Goal: Task Accomplishment & Management: Manage account settings

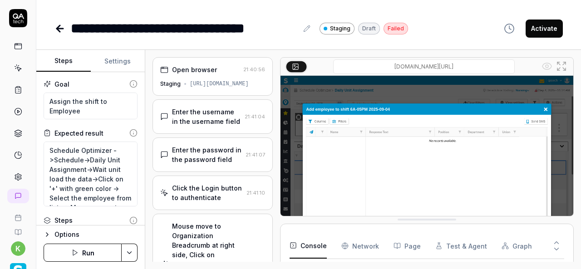
scroll to position [199, 0]
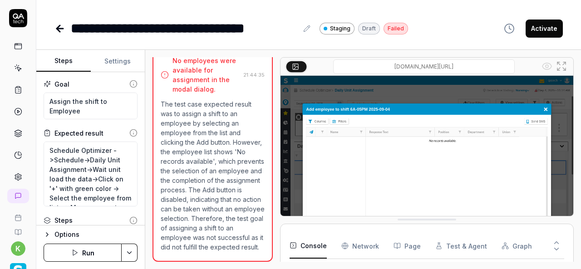
type textarea "*"
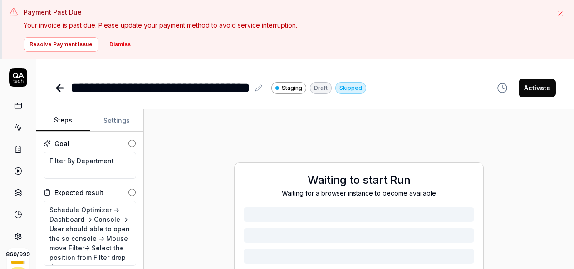
type textarea "*"
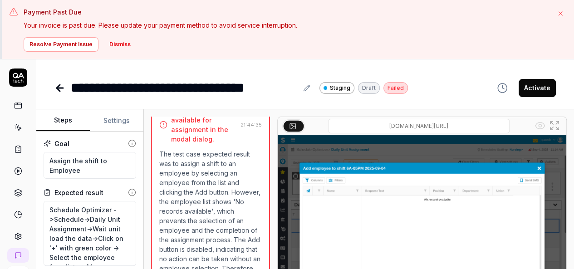
type textarea "*"
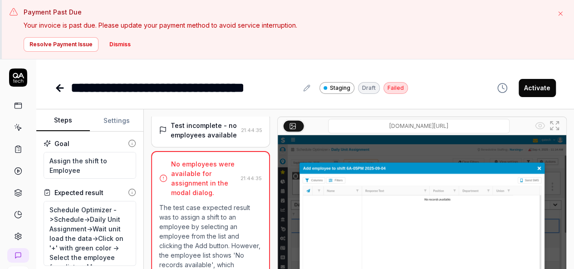
scroll to position [932, 0]
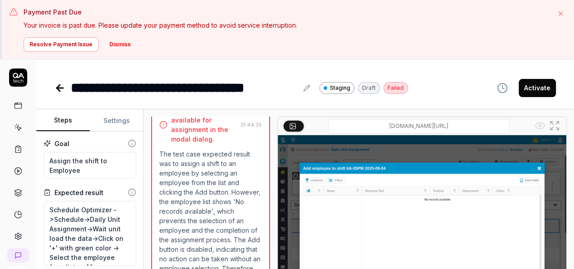
click at [17, 129] on icon at bounding box center [18, 127] width 8 height 8
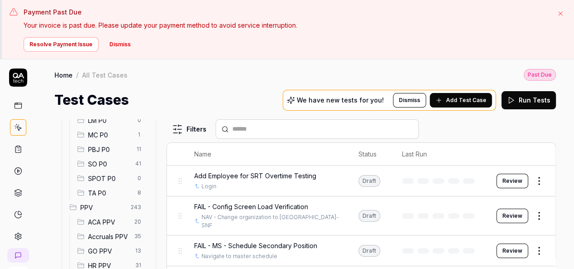
scroll to position [171, 0]
click at [110, 162] on span "SO P0" at bounding box center [109, 162] width 42 height 10
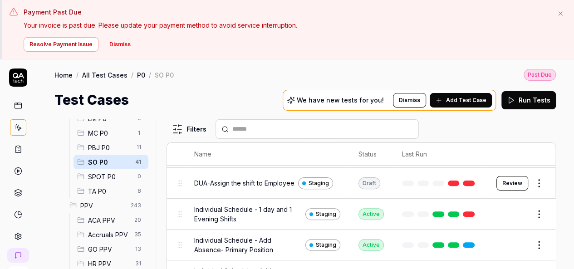
scroll to position [176, 0]
click at [507, 220] on button "Edit" at bounding box center [517, 213] width 22 height 15
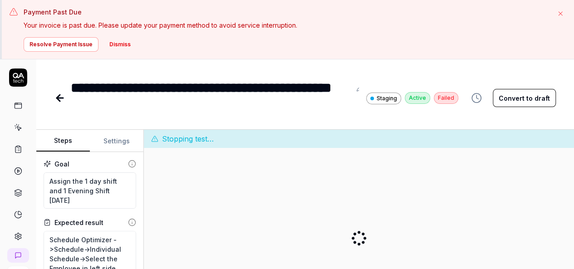
type textarea "*"
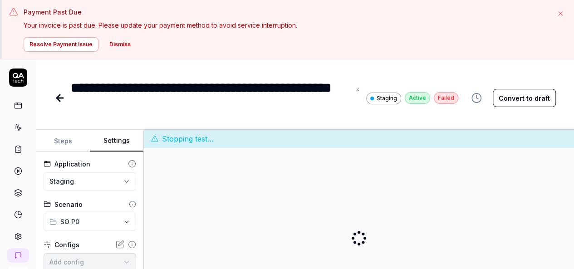
click at [100, 139] on button "Settings" at bounding box center [117, 141] width 54 height 22
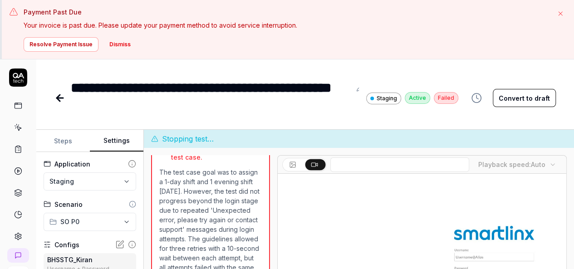
scroll to position [221, 0]
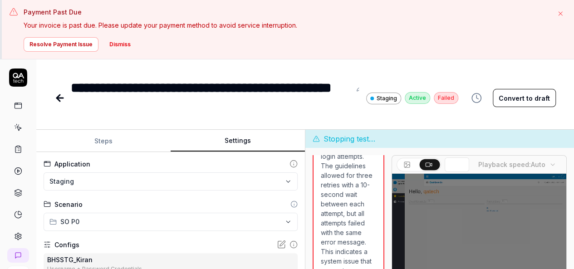
scroll to position [289, 0]
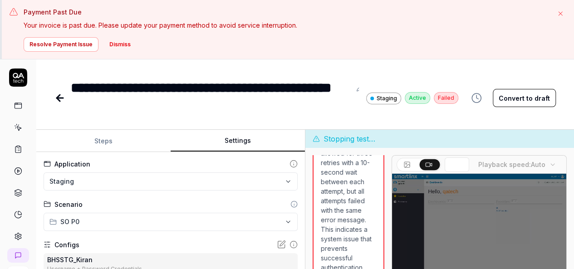
click at [306, 214] on div "**********" at bounding box center [305, 229] width 538 height 199
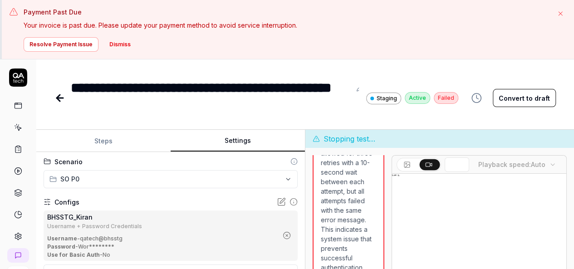
scroll to position [49, 0]
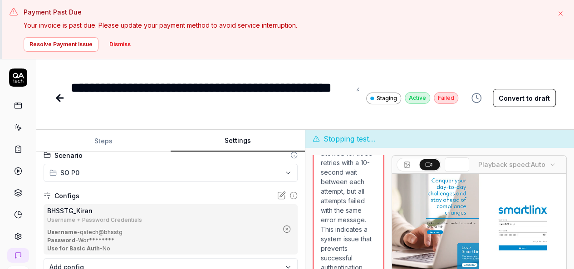
click at [283, 229] on icon "button" at bounding box center [287, 229] width 8 height 8
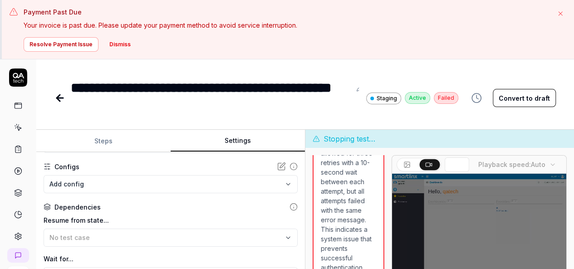
scroll to position [87, 0]
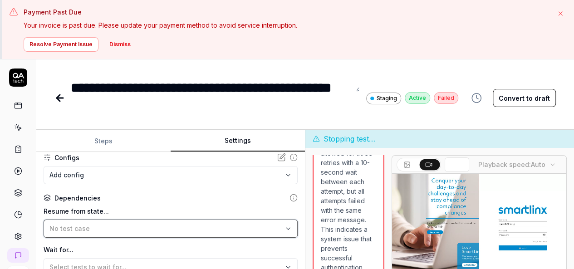
click at [211, 228] on div "No test case" at bounding box center [165, 229] width 233 height 10
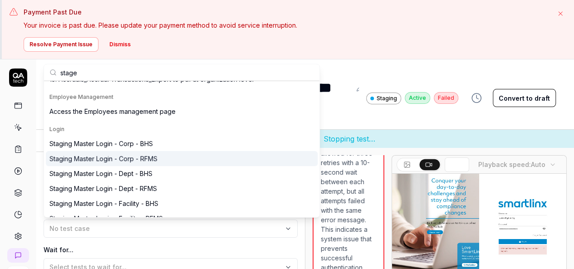
scroll to position [330, 0]
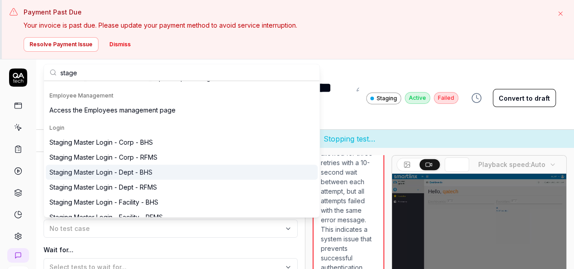
type input "stage"
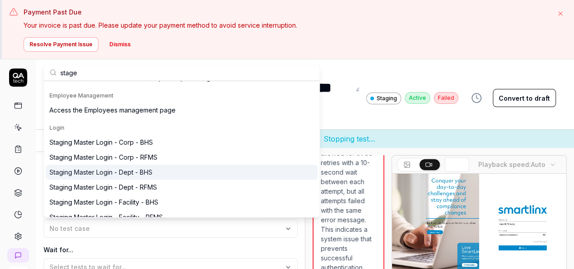
click at [158, 170] on div "Staging Master Login - Dept - BHS" at bounding box center [182, 172] width 272 height 15
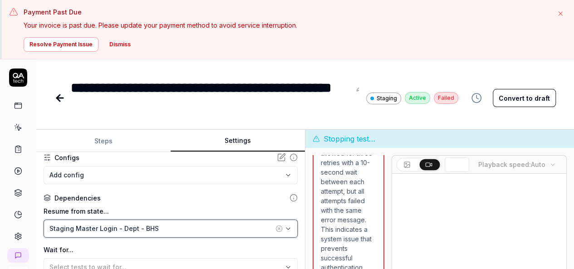
drag, startPoint x: 162, startPoint y: 227, endPoint x: 45, endPoint y: 234, distance: 116.8
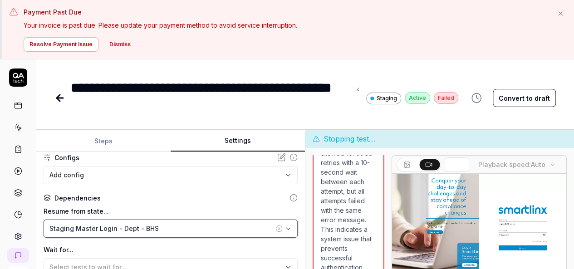
click at [45, 234] on button "Staging Master Login - Dept - BHS" at bounding box center [171, 229] width 254 height 18
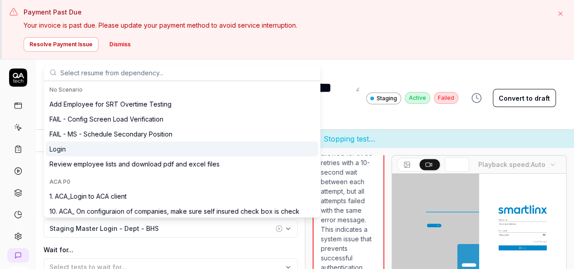
click at [355, 29] on p "Your invoice is past due. Please update your payment method to avoid service in…" at bounding box center [286, 25] width 525 height 10
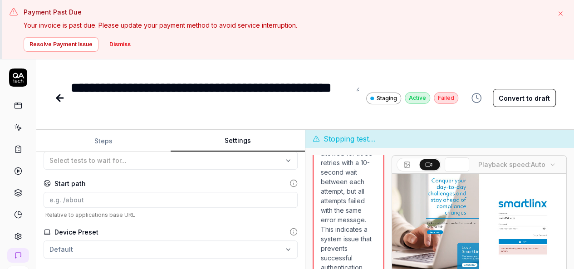
scroll to position [59, 0]
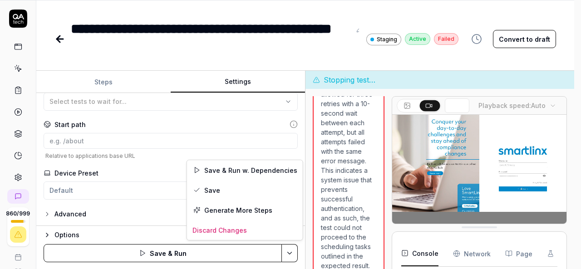
click at [289, 253] on html "**********" at bounding box center [290, 105] width 581 height 328
click at [215, 187] on div "Save" at bounding box center [245, 190] width 116 height 20
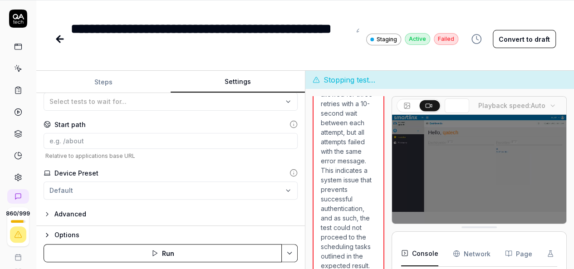
click at [73, 234] on div "Options" at bounding box center [175, 235] width 243 height 11
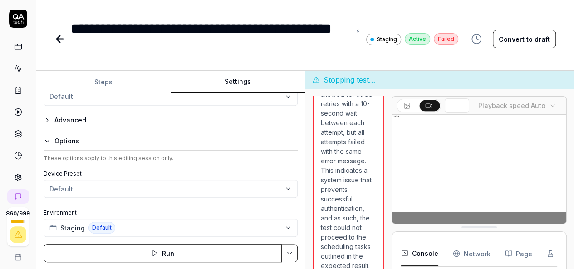
click at [49, 141] on icon "button" at bounding box center [47, 140] width 7 height 7
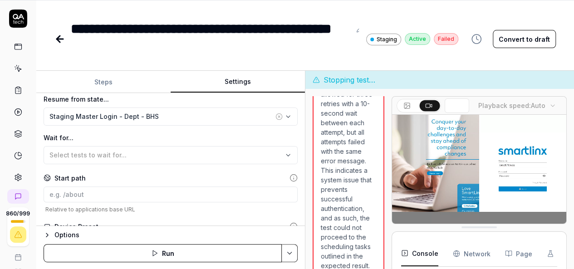
scroll to position [194, 0]
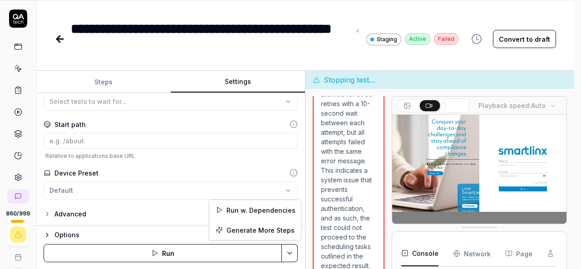
click at [294, 250] on html "**********" at bounding box center [290, 105] width 581 height 328
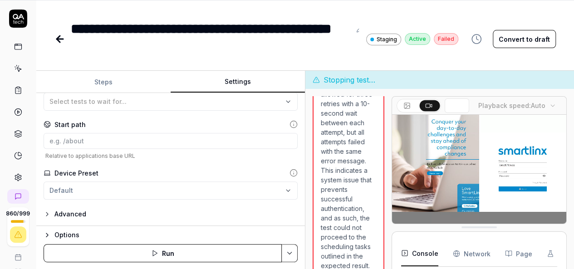
click at [60, 38] on html "**********" at bounding box center [287, 105] width 574 height 328
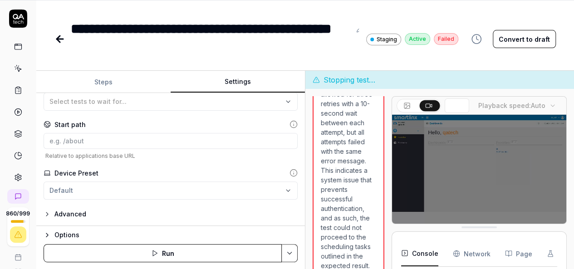
click at [63, 42] on icon at bounding box center [59, 39] width 11 height 11
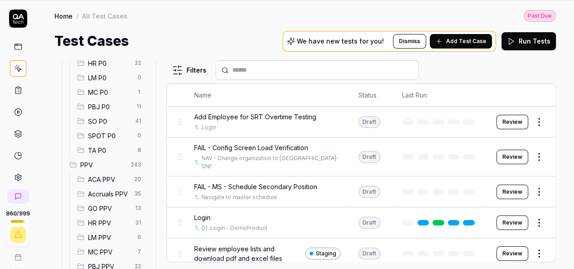
scroll to position [152, 0]
click at [112, 120] on span "SO P0" at bounding box center [109, 123] width 42 height 10
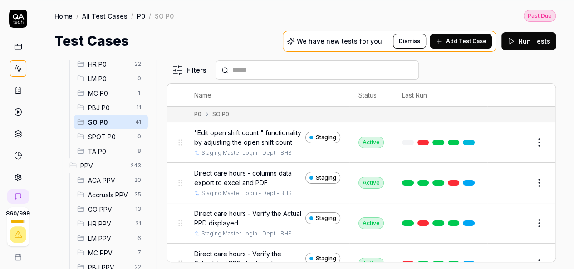
click at [90, 119] on span "SO P0" at bounding box center [109, 123] width 42 height 10
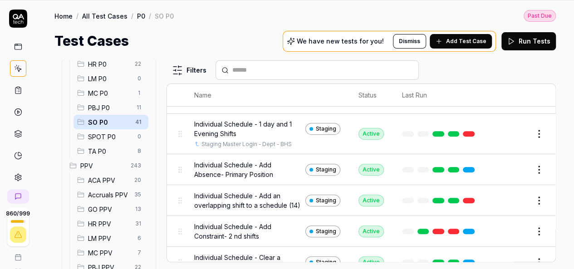
scroll to position [202, 0]
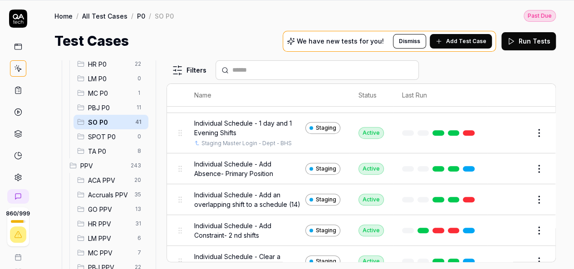
click at [506, 207] on button "Edit" at bounding box center [517, 199] width 22 height 15
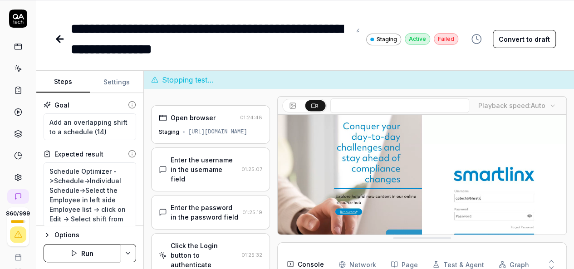
type textarea "*"
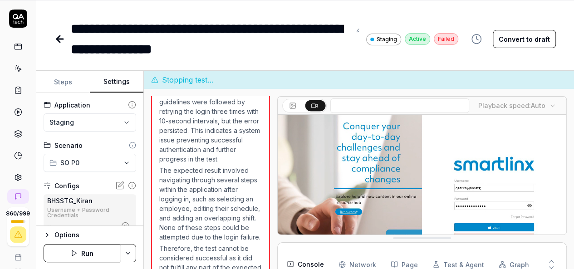
click at [121, 84] on button "Settings" at bounding box center [117, 82] width 54 height 22
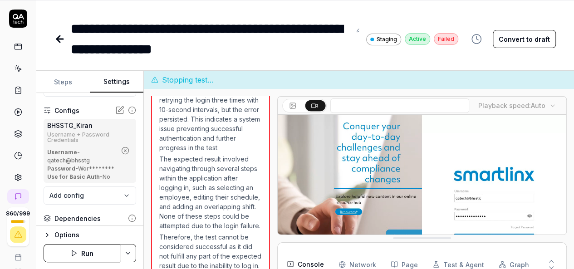
scroll to position [77, 0]
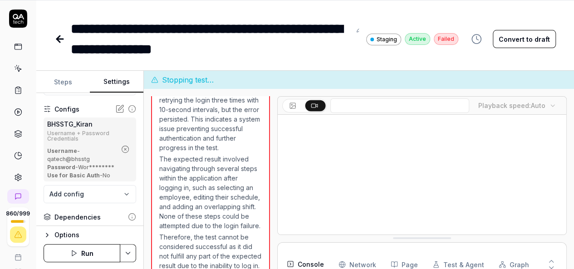
click at [63, 42] on icon at bounding box center [59, 39] width 11 height 11
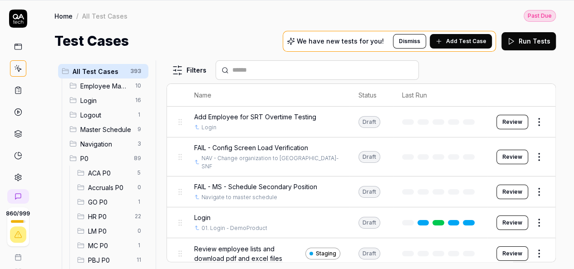
click at [375, 222] on td "Draft" at bounding box center [371, 222] width 44 height 31
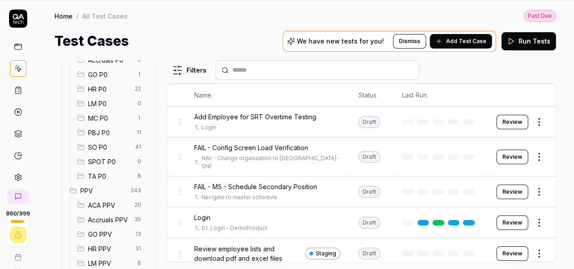
scroll to position [129, 0]
click at [106, 141] on span "SO P0" at bounding box center [109, 146] width 42 height 10
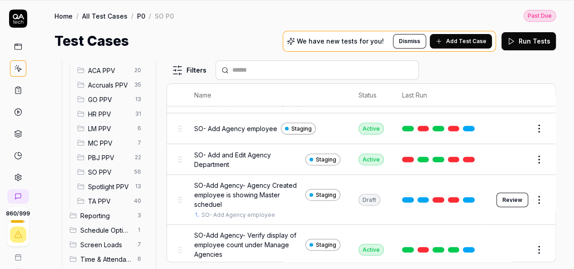
scroll to position [262, 0]
click at [103, 169] on span "SO PPV" at bounding box center [108, 172] width 41 height 10
